Goal: Task Accomplishment & Management: Manage account settings

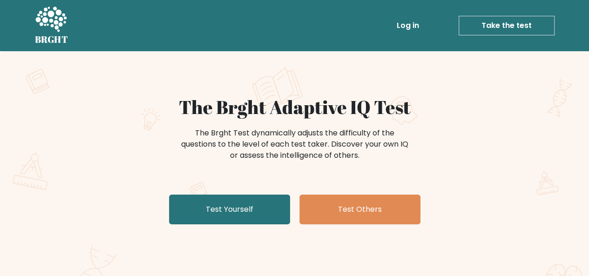
click at [414, 24] on link "Log in" at bounding box center [408, 25] width 30 height 19
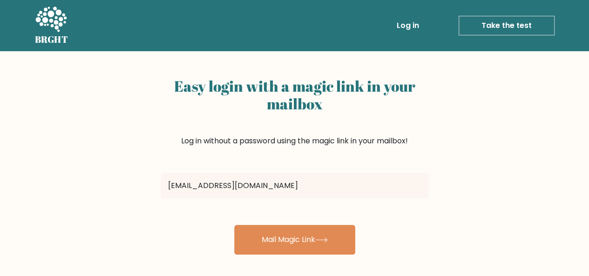
type input "[EMAIL_ADDRESS][DOMAIN_NAME]"
click at [234, 225] on button "Mail Magic Link" at bounding box center [294, 240] width 121 height 30
